Goal: Task Accomplishment & Management: Use online tool/utility

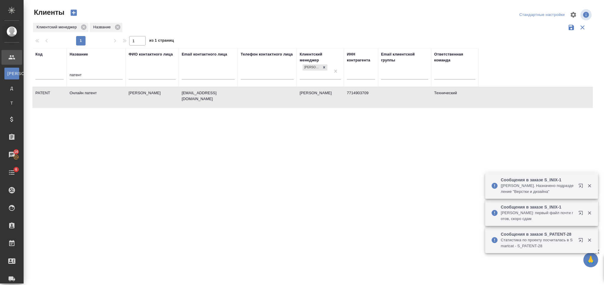
select select "RU"
click at [222, 104] on td "[EMAIL_ADDRESS][DOMAIN_NAME]" at bounding box center [208, 97] width 59 height 21
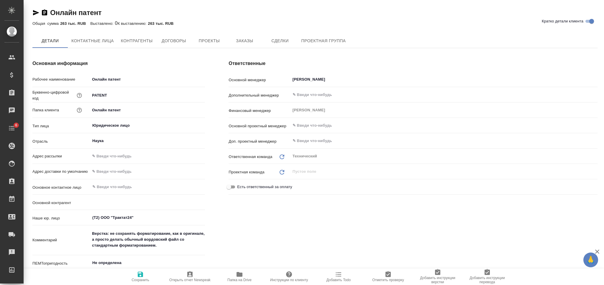
type textarea "x"
click at [243, 45] on button "Заказы" at bounding box center [244, 41] width 35 height 15
type textarea "x"
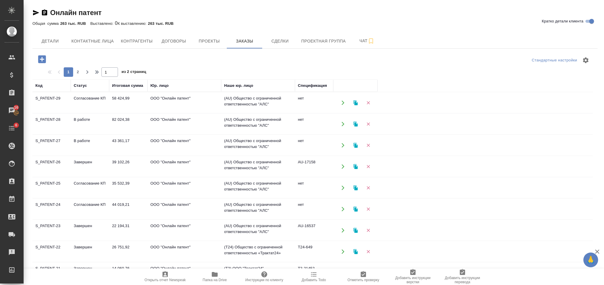
click at [197, 100] on td "ООО "Онлайн патент"" at bounding box center [184, 102] width 74 height 21
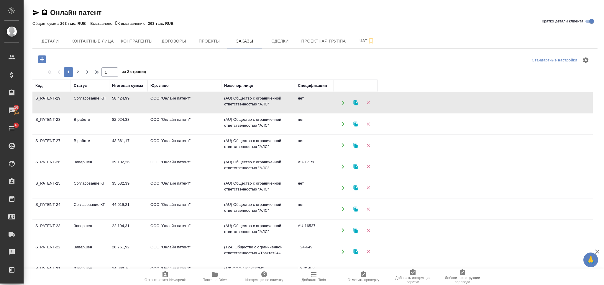
click at [197, 100] on td "ООО "Онлайн патент"" at bounding box center [184, 102] width 74 height 21
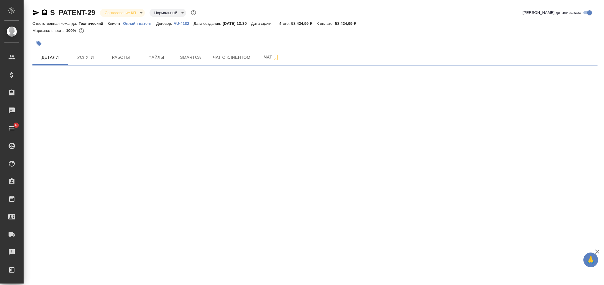
select select "RU"
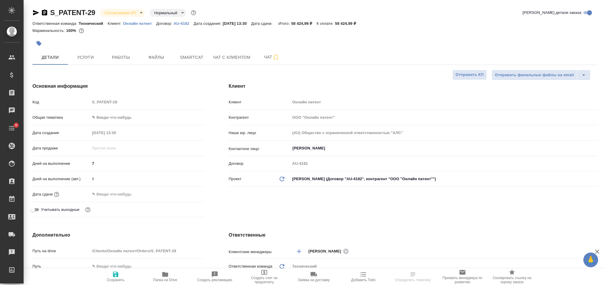
type textarea "x"
click at [94, 58] on span "Услуги" at bounding box center [85, 57] width 28 height 7
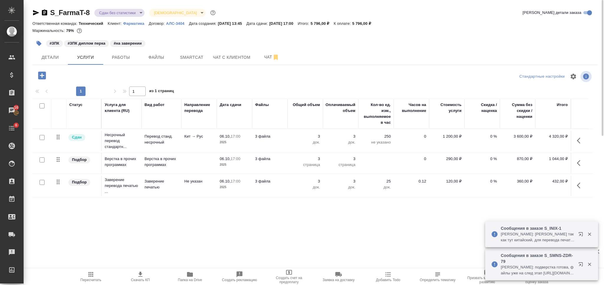
click at [38, 39] on button "button" at bounding box center [38, 43] width 13 height 13
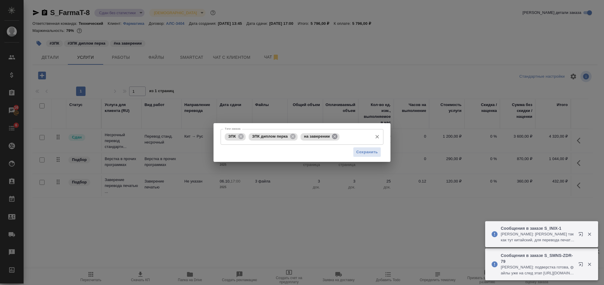
click at [333, 135] on icon at bounding box center [334, 136] width 5 height 5
click at [335, 136] on input "Тэги заказа" at bounding box center [334, 137] width 70 height 10
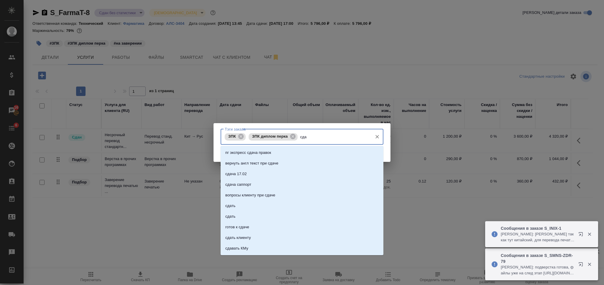
type input "сдан"
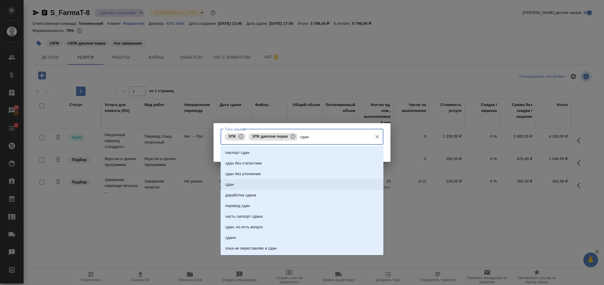
click at [328, 182] on li "сдан" at bounding box center [302, 184] width 163 height 11
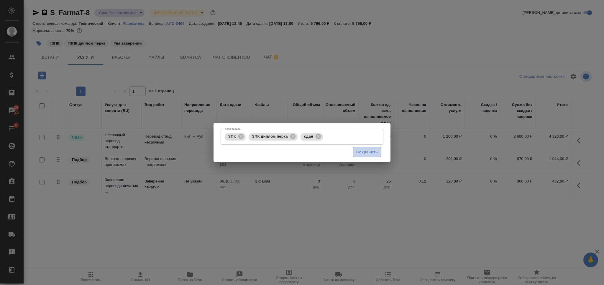
click at [363, 149] on span "Сохранить" at bounding box center [367, 152] width 22 height 7
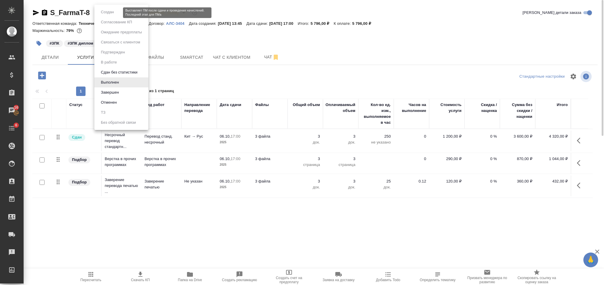
click at [106, 14] on body "🙏 .cls-1 fill:#fff; AWATERA Nikiforova Valeria Клиенты Спецификации Заказы 16 Ч…" at bounding box center [302, 142] width 604 height 285
click at [126, 88] on li "Завершен" at bounding box center [121, 92] width 54 height 10
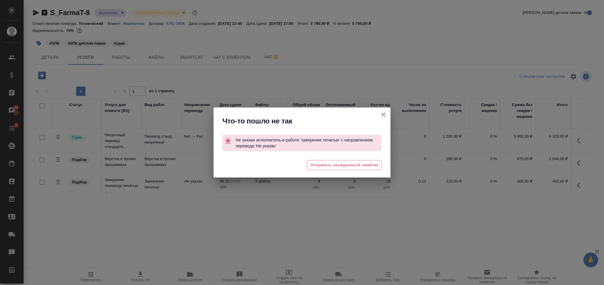
click at [380, 114] on icon "button" at bounding box center [383, 114] width 7 height 7
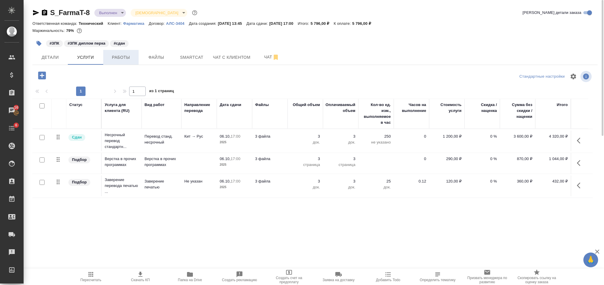
click at [122, 58] on span "Работы" at bounding box center [121, 57] width 28 height 7
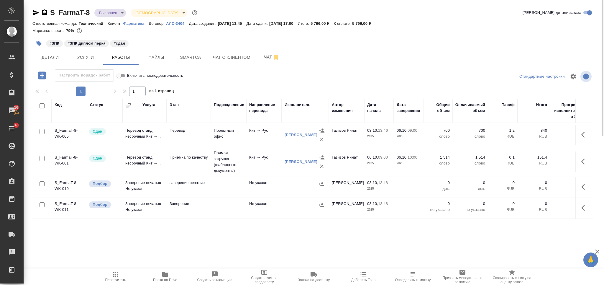
click at [42, 184] on input "checkbox" at bounding box center [42, 183] width 5 height 5
checkbox input "true"
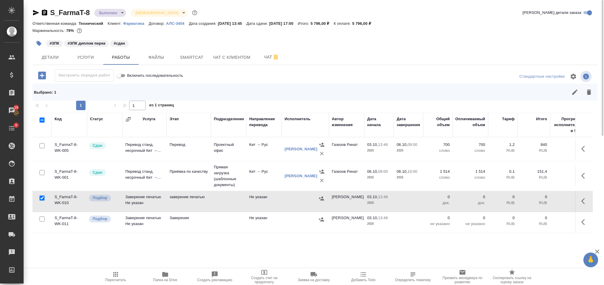
click at [43, 219] on input "checkbox" at bounding box center [42, 218] width 5 height 5
checkbox input "true"
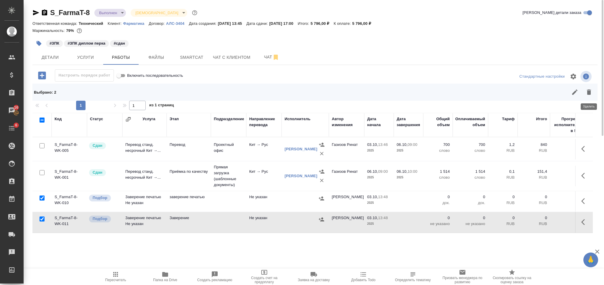
click at [591, 90] on icon "button" at bounding box center [589, 91] width 7 height 7
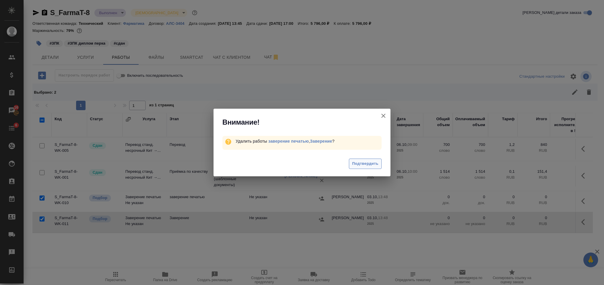
click at [360, 163] on span "Подтвердить" at bounding box center [365, 163] width 26 height 7
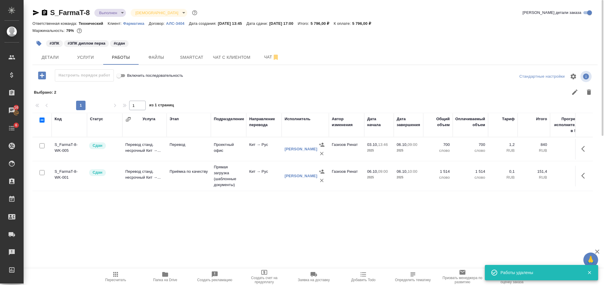
click at [113, 10] on body "🙏 .cls-1 fill:#fff; AWATERA Nikiforova Valeria Клиенты Спецификации Заказы 16 Ч…" at bounding box center [302, 142] width 604 height 285
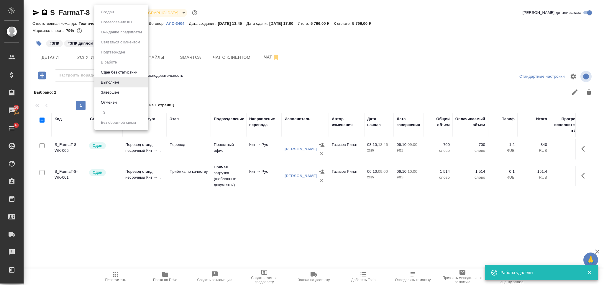
click at [129, 93] on li "Завершен" at bounding box center [121, 92] width 54 height 10
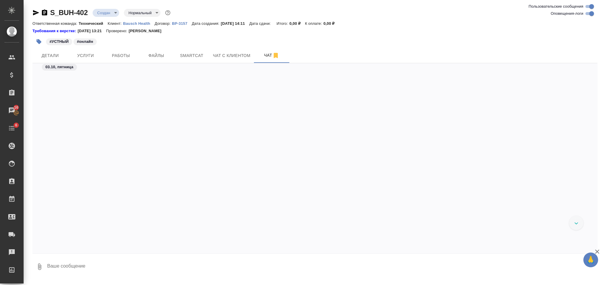
scroll to position [370, 0]
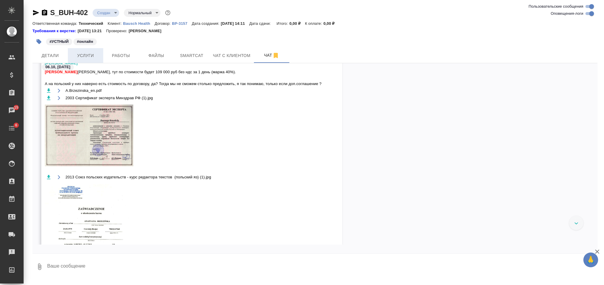
click at [92, 53] on span "Услуги" at bounding box center [85, 55] width 28 height 7
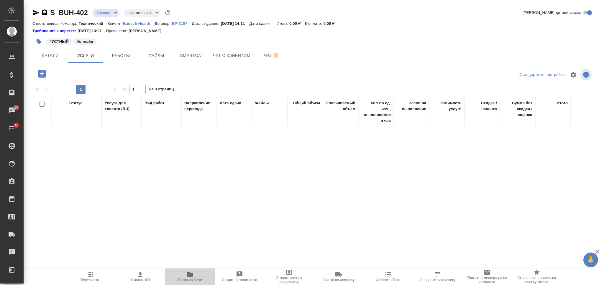
click at [190, 272] on icon "button" at bounding box center [189, 273] width 7 height 7
click at [262, 59] on button "Чат" at bounding box center [271, 55] width 35 height 15
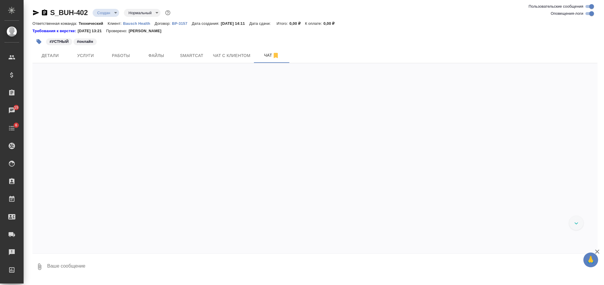
scroll to position [714, 0]
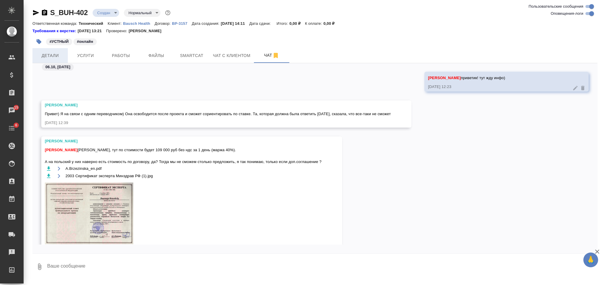
click at [63, 53] on span "Детали" at bounding box center [50, 55] width 28 height 7
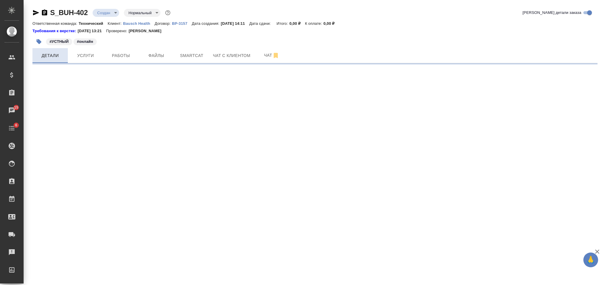
select select "RU"
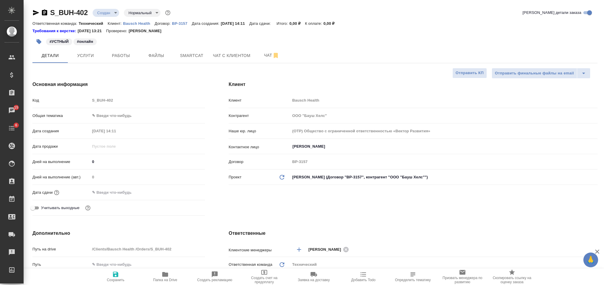
type textarea "x"
click at [259, 56] on span "Чат" at bounding box center [272, 55] width 28 height 7
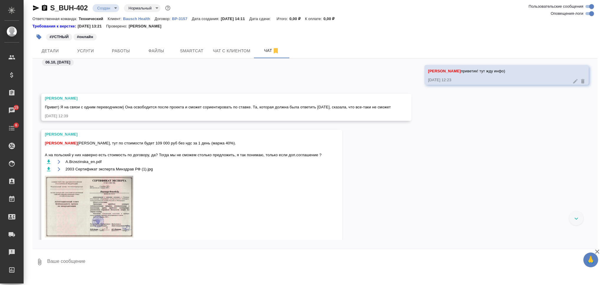
scroll to position [398, 0]
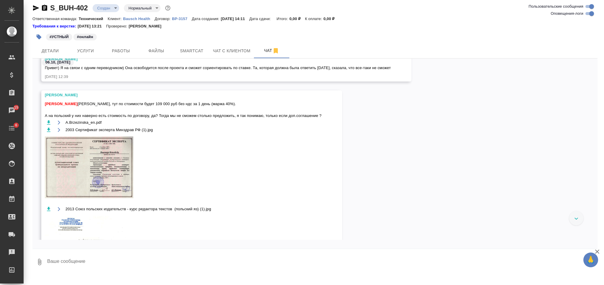
click at [47, 119] on icon "button" at bounding box center [49, 122] width 6 height 6
click at [50, 129] on icon "button" at bounding box center [49, 129] width 4 height 4
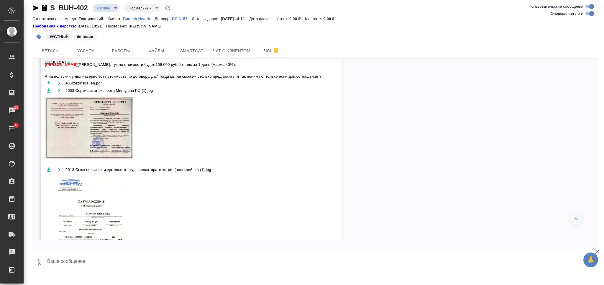
scroll to position [477, 0]
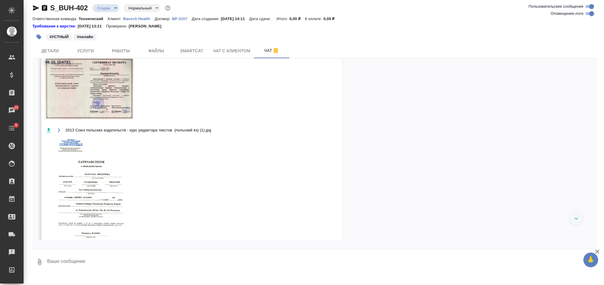
click at [47, 130] on icon "button" at bounding box center [49, 130] width 6 height 6
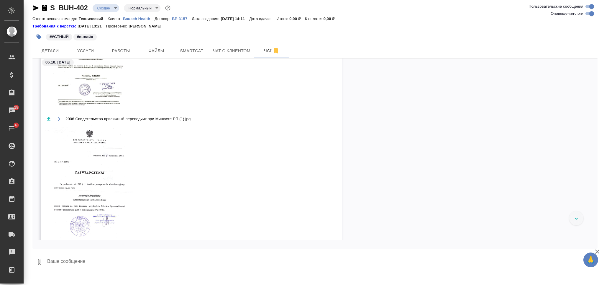
click at [49, 116] on icon "button" at bounding box center [49, 119] width 6 height 6
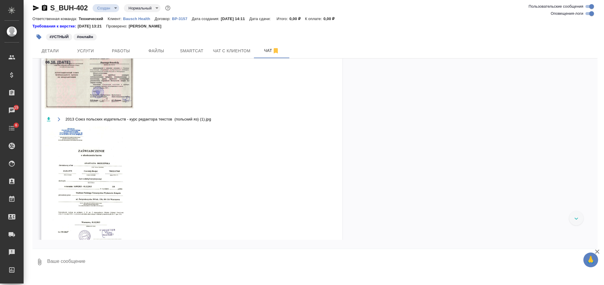
scroll to position [595, 0]
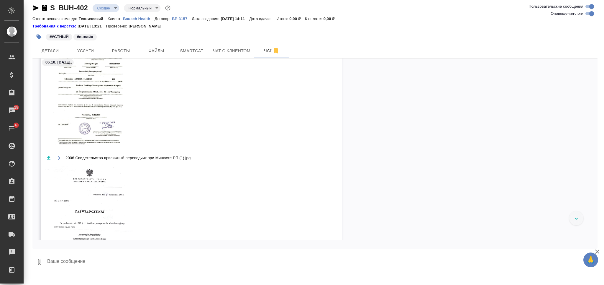
click at [196, 259] on textarea at bounding box center [322, 262] width 551 height 20
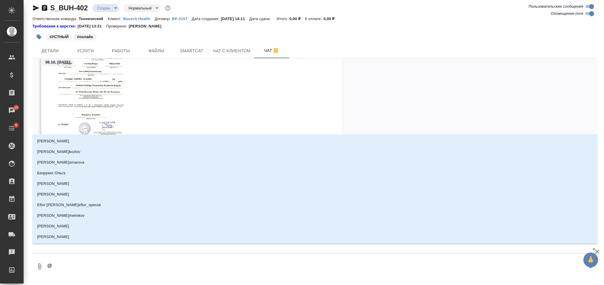
type textarea "@Ф"
type input "Ф"
type textarea "@Фе"
type input "Фе"
type textarea "@Фед"
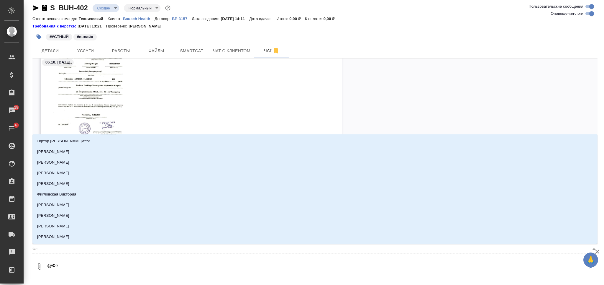
type input "Фед"
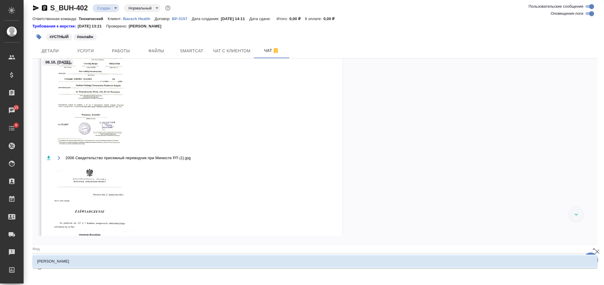
type textarea "@Федо"
type input "Федо"
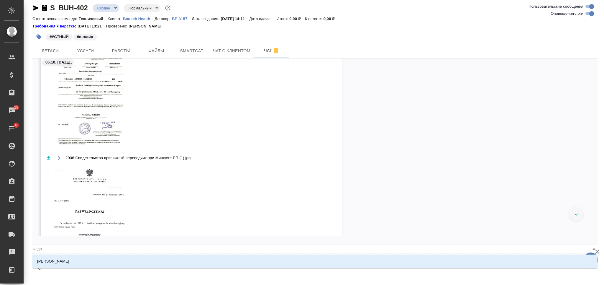
type textarea "@Федот"
type input "Федот"
type textarea "@Федото"
type input "Федото"
type textarea "@Федотов"
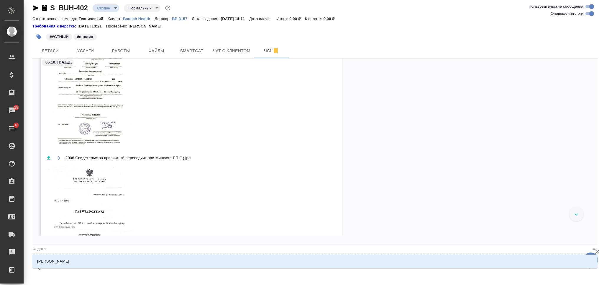
type input "Федотов"
type textarea "@Федотова"
type input "Федотова"
click at [195, 263] on li "Федотова Ирина" at bounding box center [314, 261] width 565 height 11
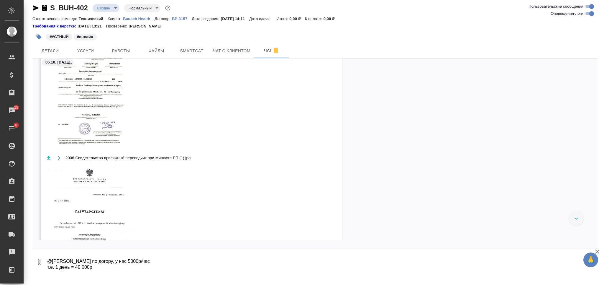
scroll to position [0, 0]
type textarea "@Федотова Ирина смотрю по догору, у нас 5000р/час т.е. 1 день = 40 000р без уче…"
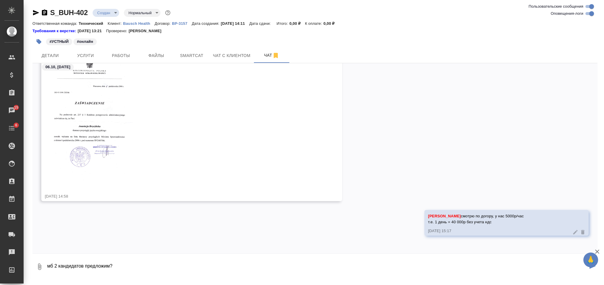
click at [111, 161] on img at bounding box center [89, 119] width 88 height 127
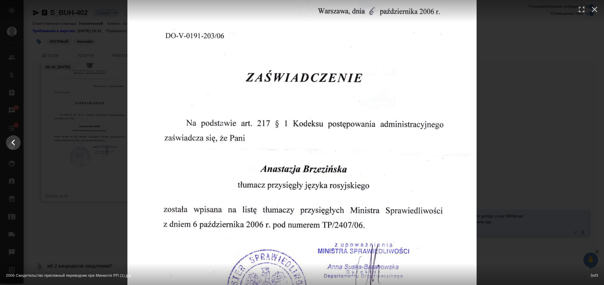
click at [516, 171] on div at bounding box center [302, 142] width 604 height 500
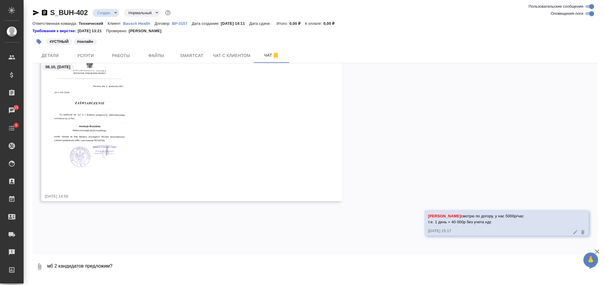
click at [172, 272] on textarea "мб 2 кандидатов предложим?" at bounding box center [317, 266] width 541 height 20
type textarea "мб 2 кандидатов предложим? Брезинскую за 109тыс в день и кого-то еще за 40 тыс …"
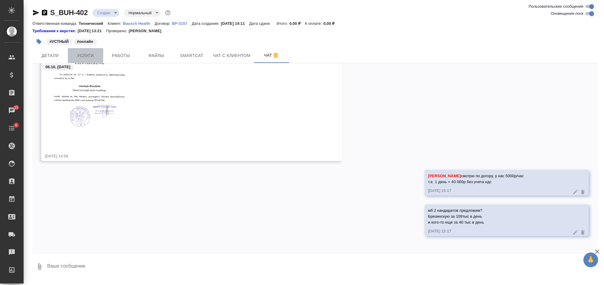
click at [97, 59] on button "Услуги" at bounding box center [85, 55] width 35 height 15
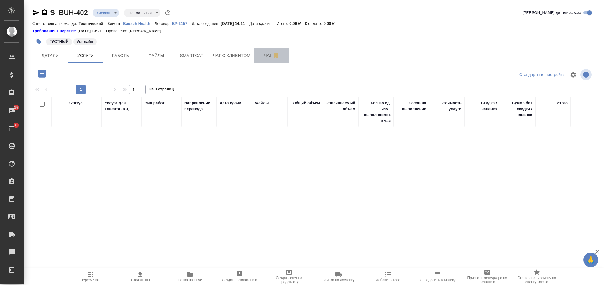
click at [264, 57] on span "Чат" at bounding box center [272, 55] width 28 height 7
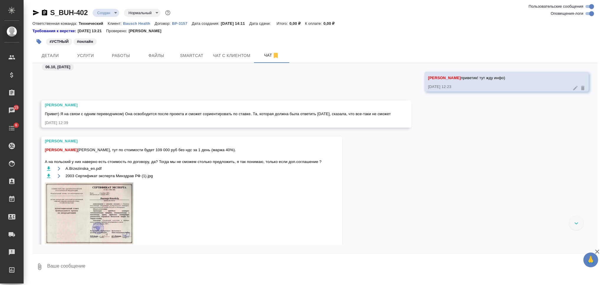
scroll to position [316, 0]
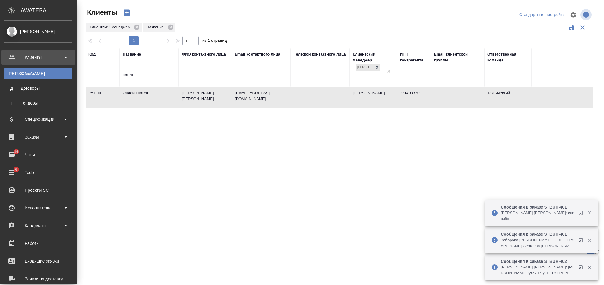
select select "RU"
click at [44, 121] on div "Спецификации" at bounding box center [38, 119] width 68 height 9
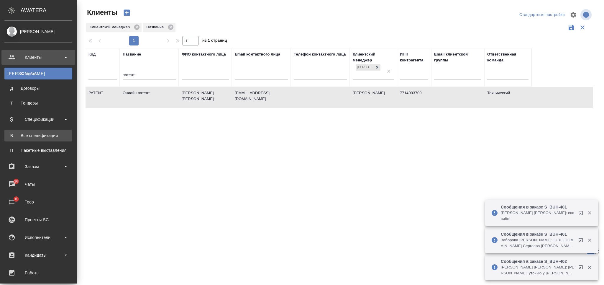
click at [44, 136] on div "Все спецификации" at bounding box center [38, 135] width 62 height 6
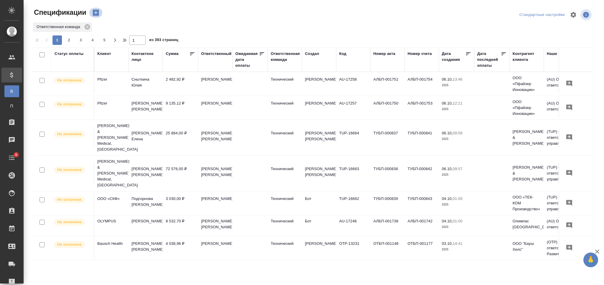
click at [96, 16] on icon "button" at bounding box center [96, 13] width 8 height 8
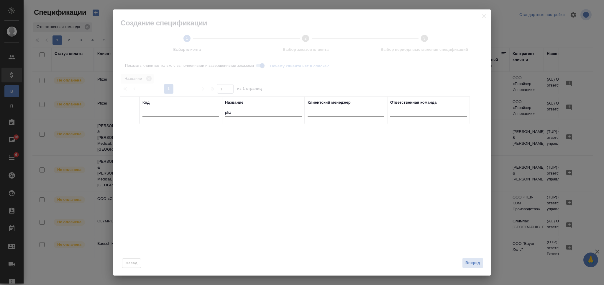
click at [228, 109] on input "pfiz" at bounding box center [263, 112] width 77 height 7
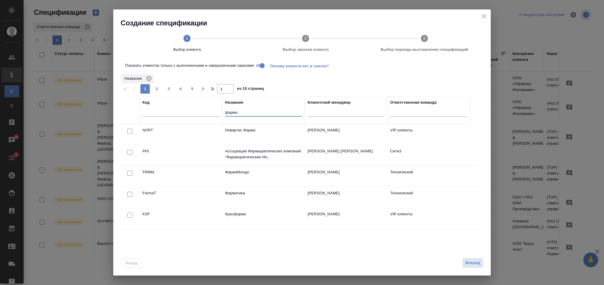
type input "фарма"
click at [130, 191] on div at bounding box center [129, 194] width 13 height 8
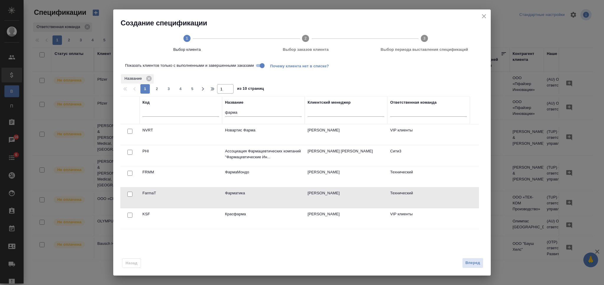
click at [129, 194] on input "checkbox" at bounding box center [129, 193] width 5 height 5
checkbox input "true"
click at [477, 265] on span "Вперед" at bounding box center [472, 262] width 15 height 7
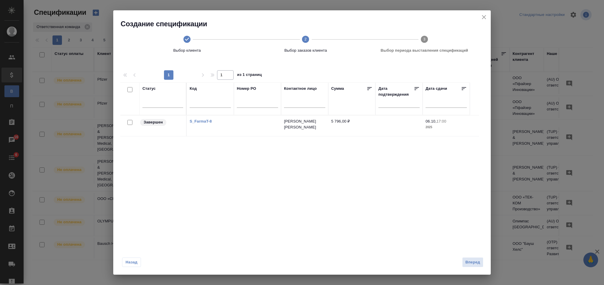
click at [130, 120] on input "checkbox" at bounding box center [129, 122] width 5 height 5
checkbox input "true"
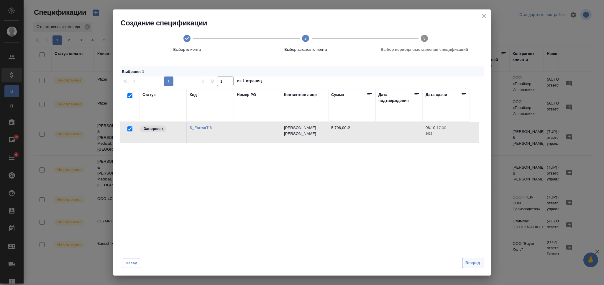
click at [475, 263] on span "Вперед" at bounding box center [472, 262] width 15 height 7
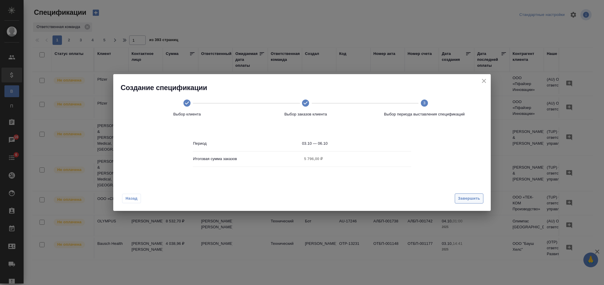
click at [470, 195] on span "Завершить" at bounding box center [469, 198] width 22 height 7
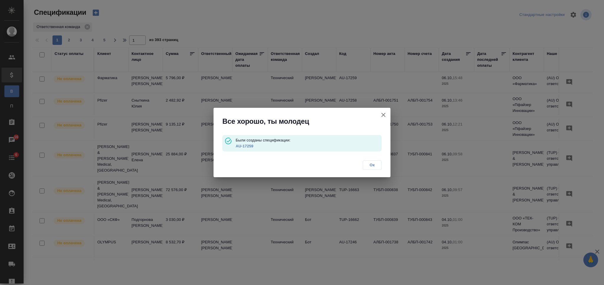
click at [248, 145] on link "AU-17259" at bounding box center [245, 146] width 18 height 4
click at [372, 166] on span "Ок" at bounding box center [372, 165] width 12 height 6
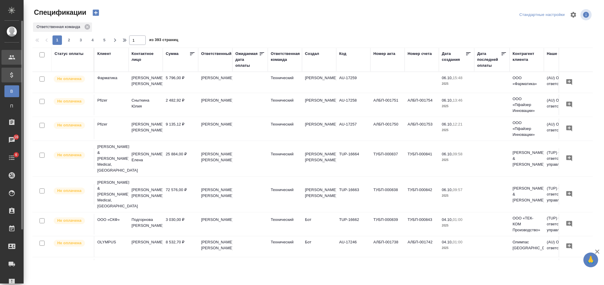
click at [16, 60] on div at bounding box center [16, 57] width 17 height 7
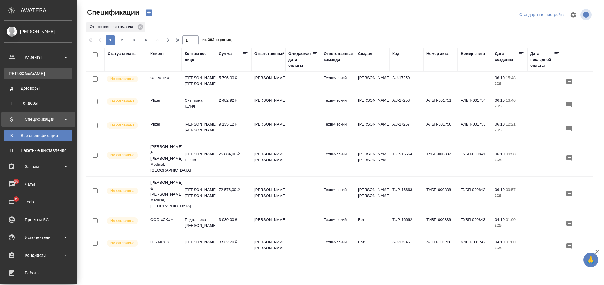
click at [29, 77] on link "К Клиенты" at bounding box center [38, 74] width 68 height 12
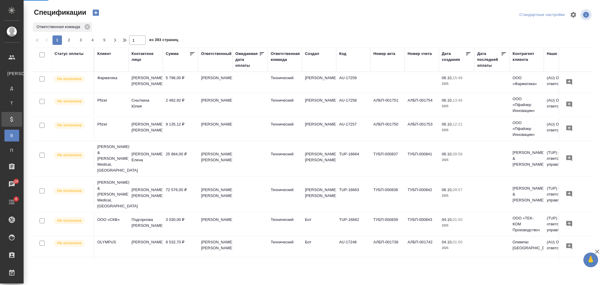
select select "RU"
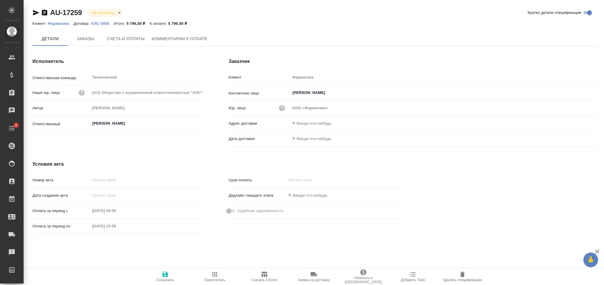
type input "[PERSON_NAME]"
click at [301, 93] on input "[PERSON_NAME]" at bounding box center [434, 93] width 284 height 7
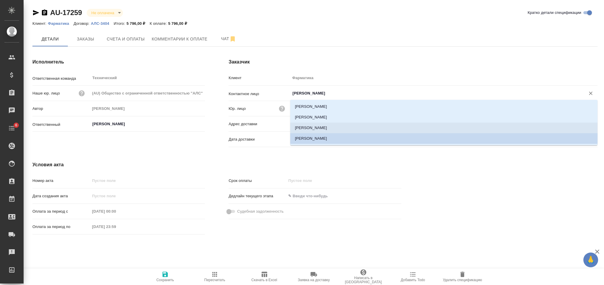
click at [309, 127] on li "[PERSON_NAME]" at bounding box center [443, 127] width 307 height 11
type input "[PERSON_NAME]"
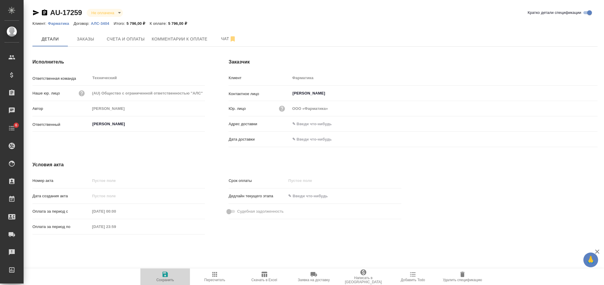
click at [161, 270] on button "Сохранить" at bounding box center [165, 276] width 50 height 17
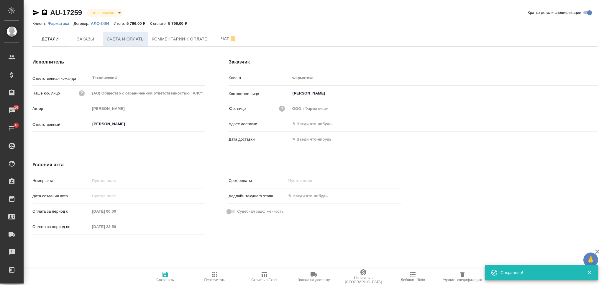
click at [129, 39] on span "Счета и оплаты" at bounding box center [126, 38] width 38 height 7
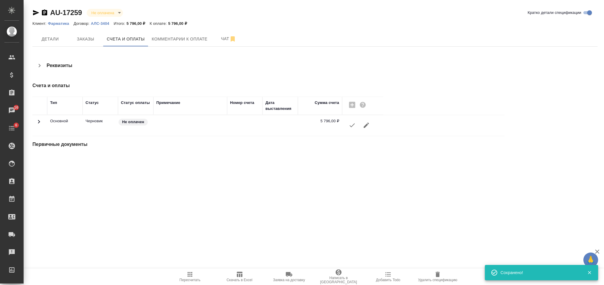
click at [348, 125] on button "button" at bounding box center [352, 125] width 14 height 14
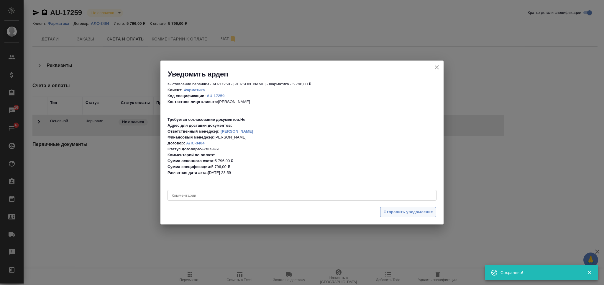
click at [390, 210] on span "Отправить уведомление" at bounding box center [408, 212] width 50 height 7
